Goal: Transaction & Acquisition: Purchase product/service

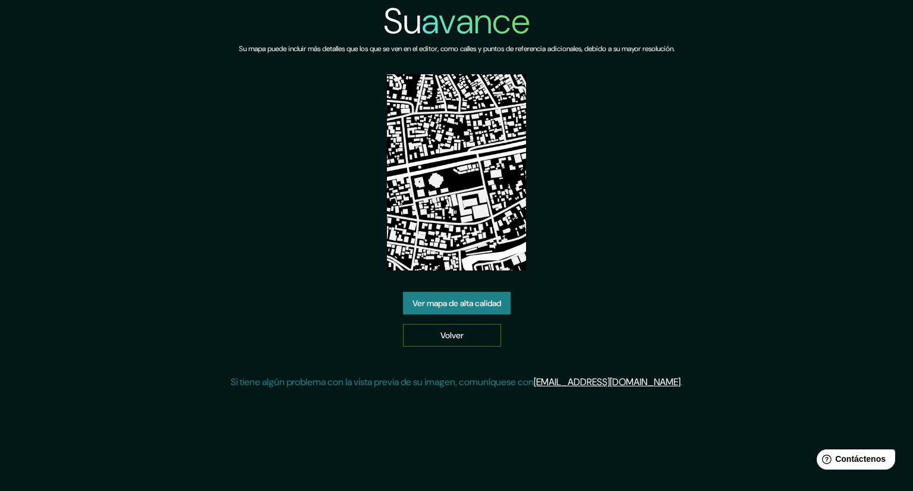
click at [433, 336] on link "Volver" at bounding box center [452, 335] width 98 height 23
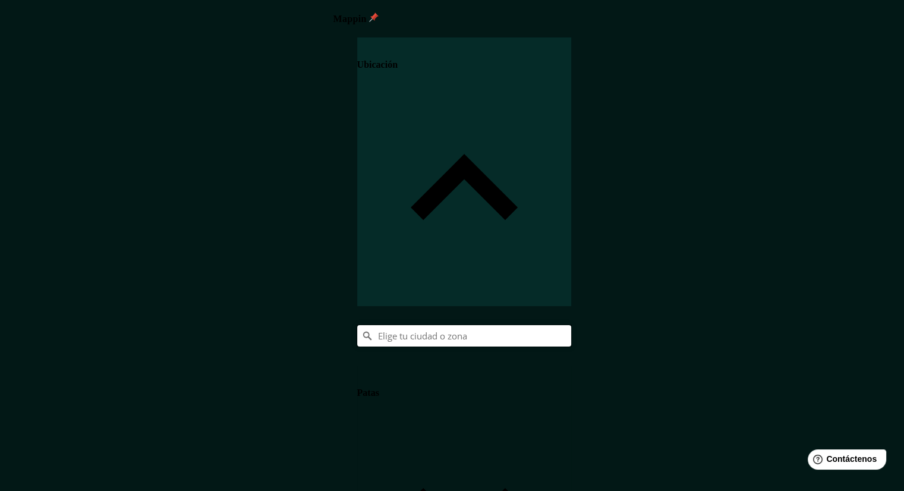
click at [571, 325] on input "Elige tu ciudad o zona" at bounding box center [464, 335] width 214 height 21
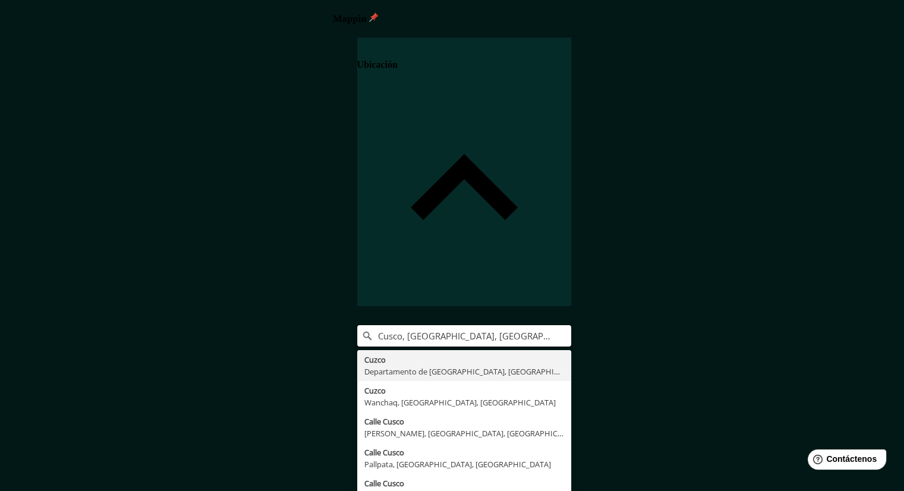
type input "Cusco, [GEOGRAPHIC_DATA], [GEOGRAPHIC_DATA]"
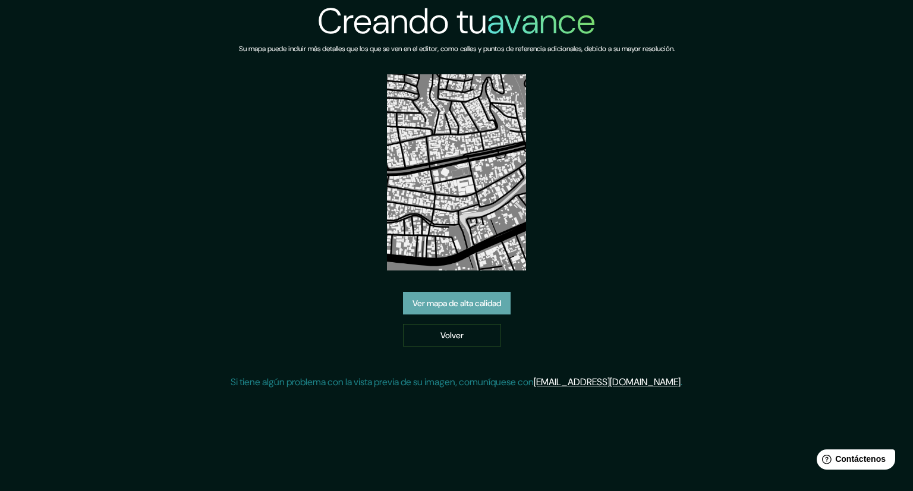
click at [453, 300] on font "Ver mapa de alta calidad" at bounding box center [456, 303] width 89 height 11
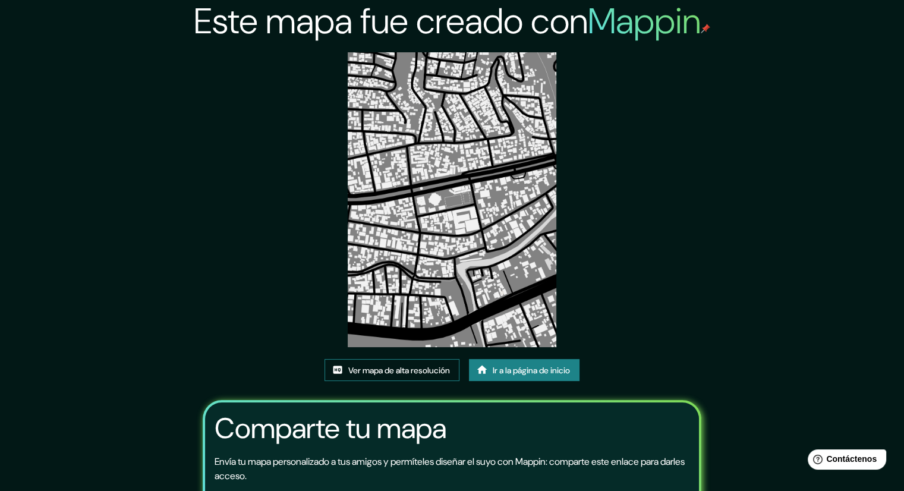
click at [379, 369] on font "Ver mapa de alta resolución" at bounding box center [399, 370] width 102 height 11
